Goal: Task Accomplishment & Management: Manage account settings

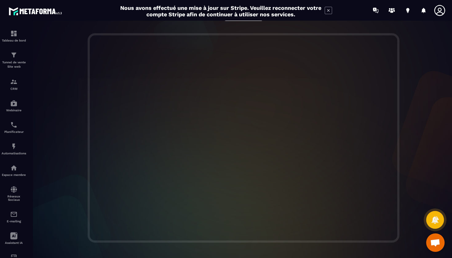
scroll to position [139, 0]
click at [417, 77] on div at bounding box center [244, 138] width 430 height 210
click at [390, 12] on icon at bounding box center [392, 11] width 10 height 10
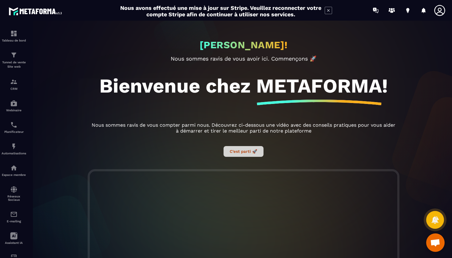
click at [246, 154] on button "C’est parti 🚀" at bounding box center [244, 151] width 40 height 11
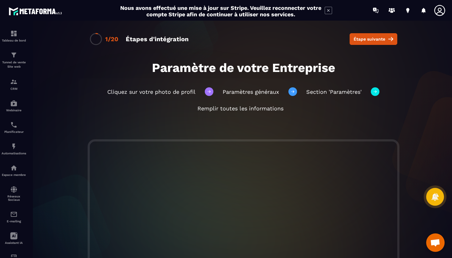
click at [438, 12] on icon at bounding box center [440, 10] width 12 height 12
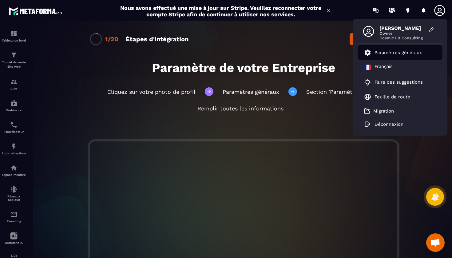
click at [399, 53] on p "Paramètres généraux" at bounding box center [398, 53] width 47 height 6
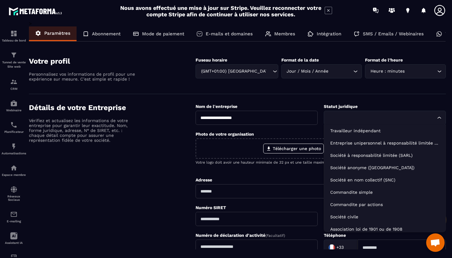
click at [342, 118] on input "Search for option" at bounding box center [382, 117] width 108 height 7
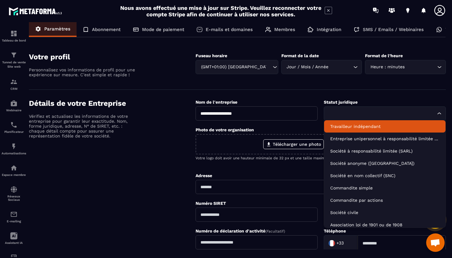
click at [343, 127] on p "Travailleur indépendant" at bounding box center [384, 126] width 109 height 6
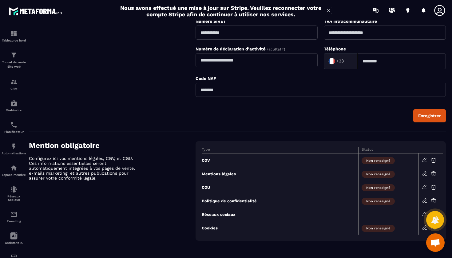
click at [426, 120] on button "Enregistrer" at bounding box center [430, 115] width 33 height 13
